Goal: Task Accomplishment & Management: Complete application form

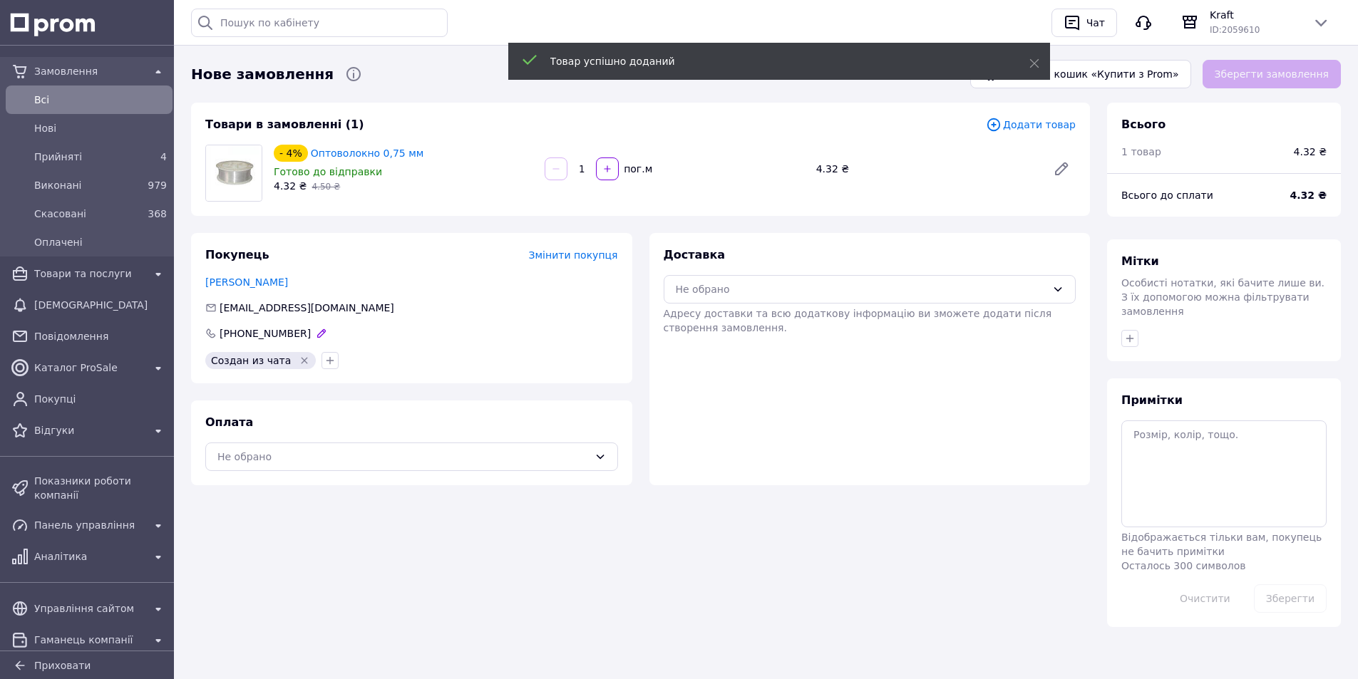
click at [274, 337] on span "[PHONE_NUMBER]" at bounding box center [265, 333] width 91 height 11
copy span "380671633271"
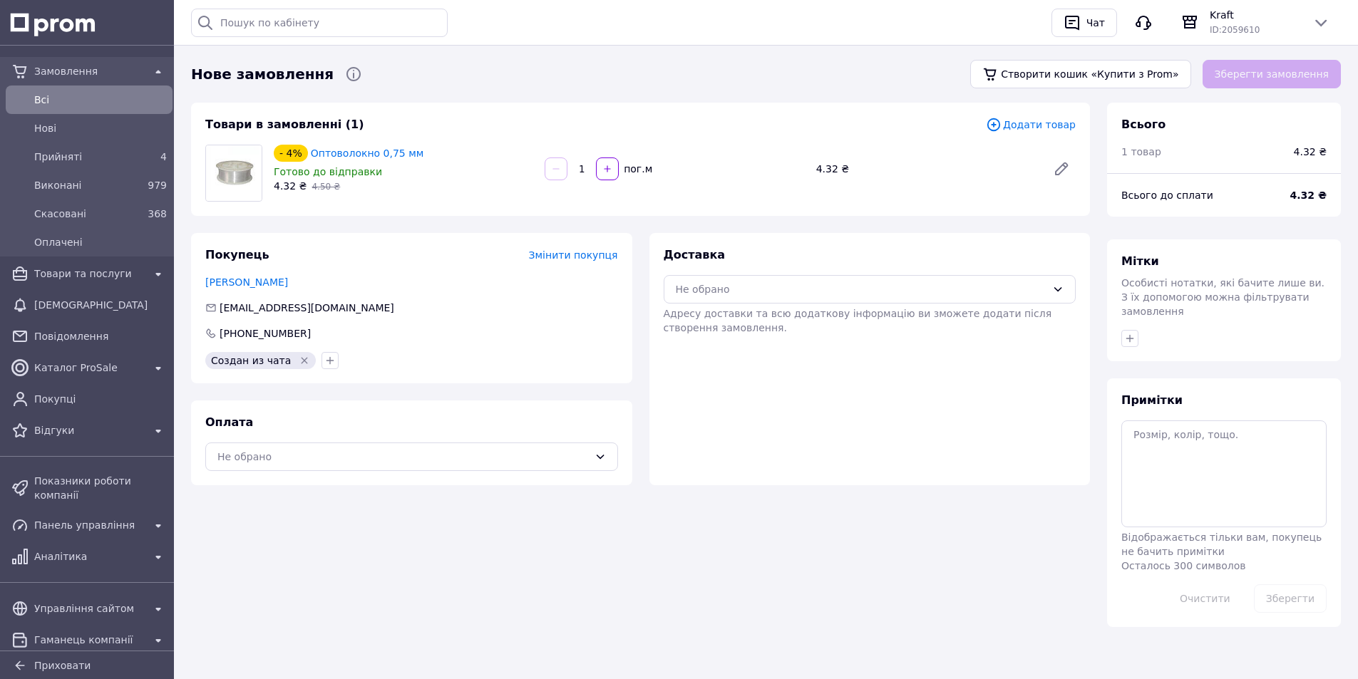
click at [913, 465] on div "Доставка Не обрано Адресу доставки та всю додаткову інформацію ви зможете додат…" at bounding box center [869, 359] width 441 height 252
drag, startPoint x: 930, startPoint y: 435, endPoint x: 1156, endPoint y: 81, distance: 420.1
click at [983, 364] on div "Доставка Не обрано Адресу доставки та всю додаткову інформацію ви зможете додат…" at bounding box center [869, 359] width 441 height 252
